Goal: Task Accomplishment & Management: Use online tool/utility

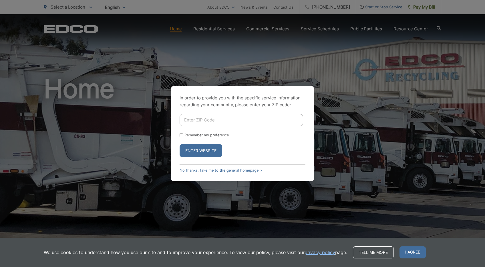
click at [203, 122] on input "Enter ZIP Code" at bounding box center [242, 120] width 124 height 12
type input "92024"
click at [207, 150] on button "Enter Website" at bounding box center [201, 150] width 43 height 13
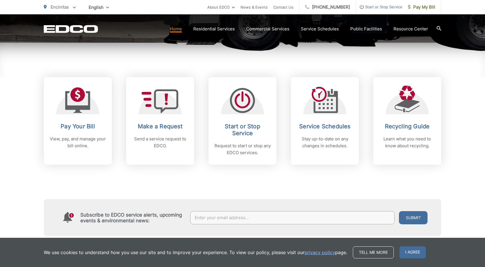
scroll to position [208, 0]
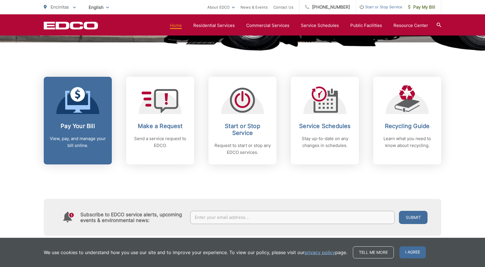
click at [88, 137] on p "View, pay, and manage your bill online." at bounding box center [78, 142] width 57 height 14
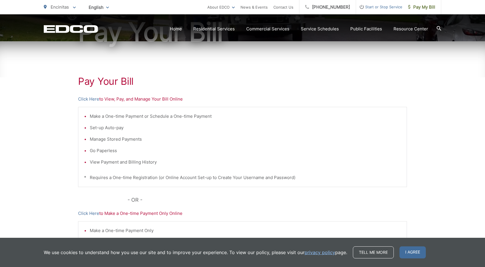
scroll to position [83, 0]
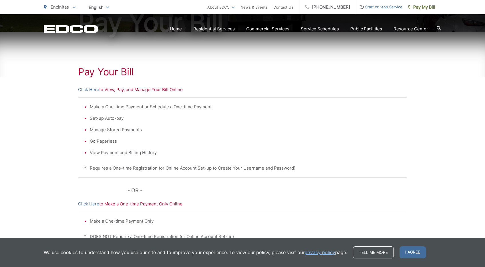
click at [116, 90] on p "Click Here to View, Pay, and Manage Your Bill Online" at bounding box center [242, 89] width 329 height 7
click at [89, 90] on link "Click Here" at bounding box center [88, 89] width 21 height 7
